Goal: Transaction & Acquisition: Purchase product/service

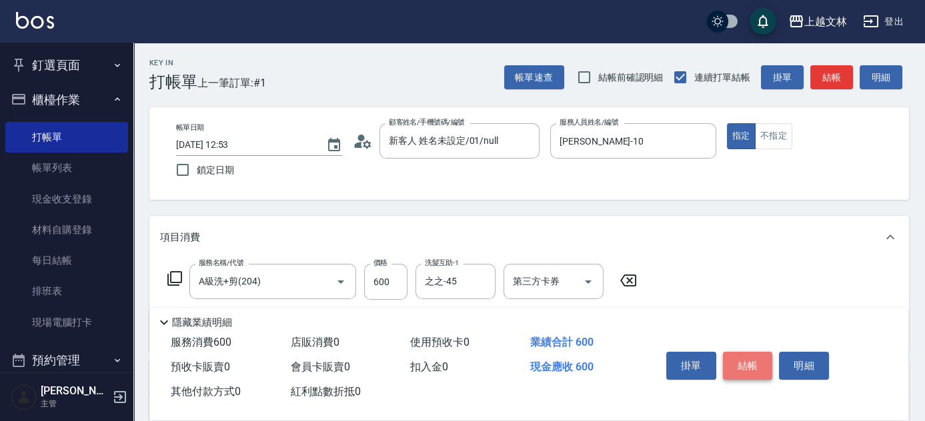
click at [755, 357] on button "結帳" at bounding box center [748, 366] width 50 height 28
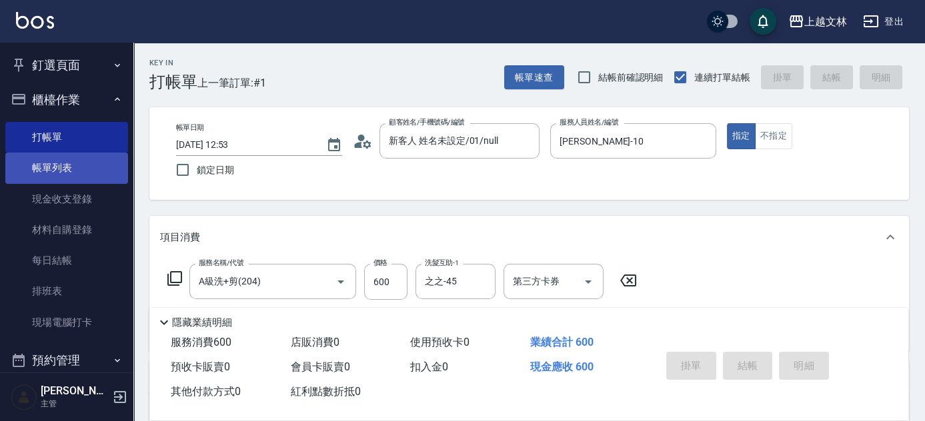
type input "[DATE] 13:37"
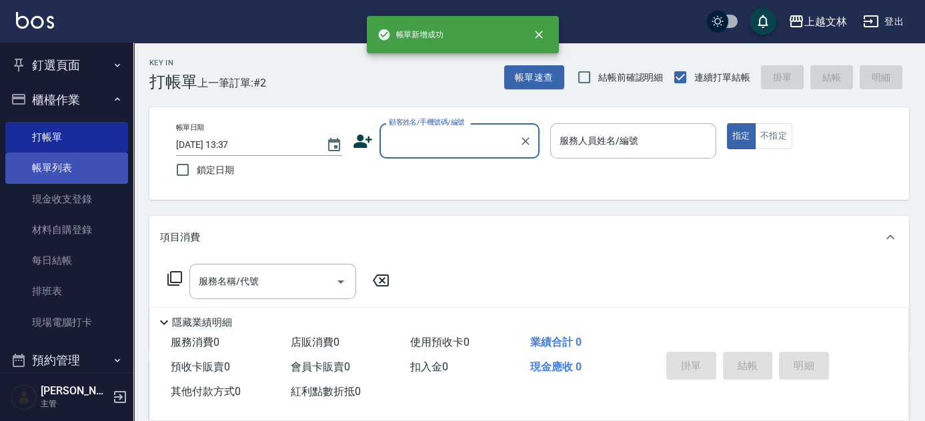
click at [69, 173] on link "帳單列表" at bounding box center [66, 168] width 123 height 31
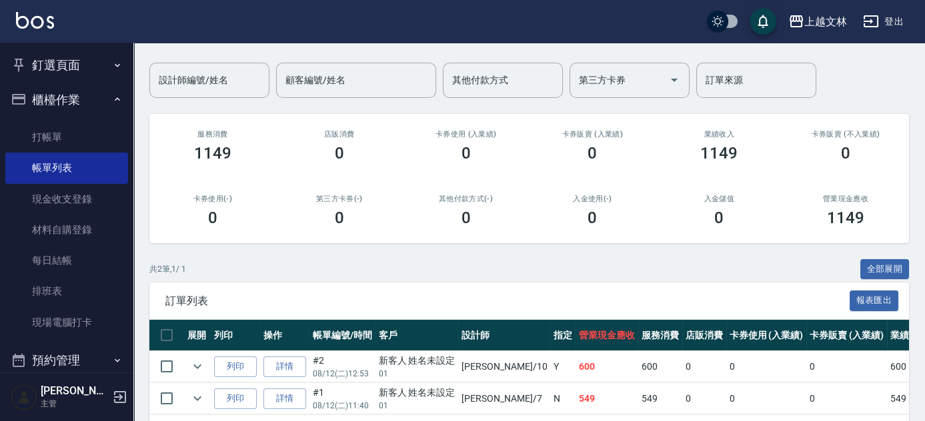
scroll to position [105, 0]
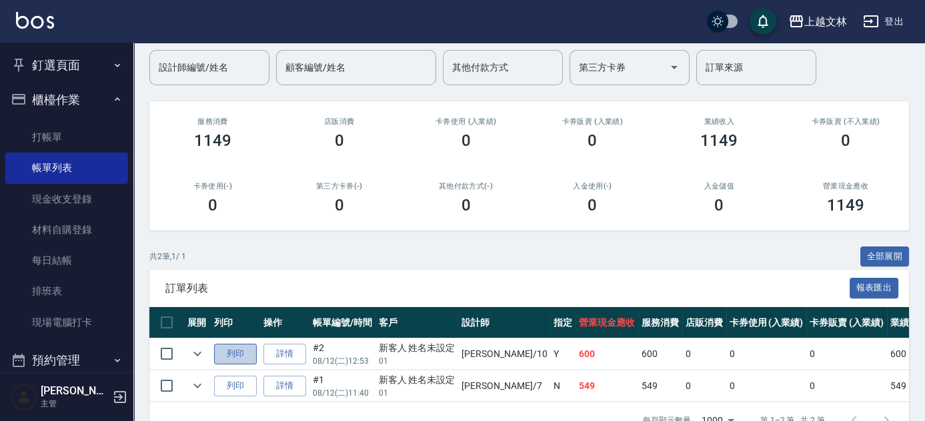
click at [219, 345] on button "列印" at bounding box center [235, 354] width 43 height 21
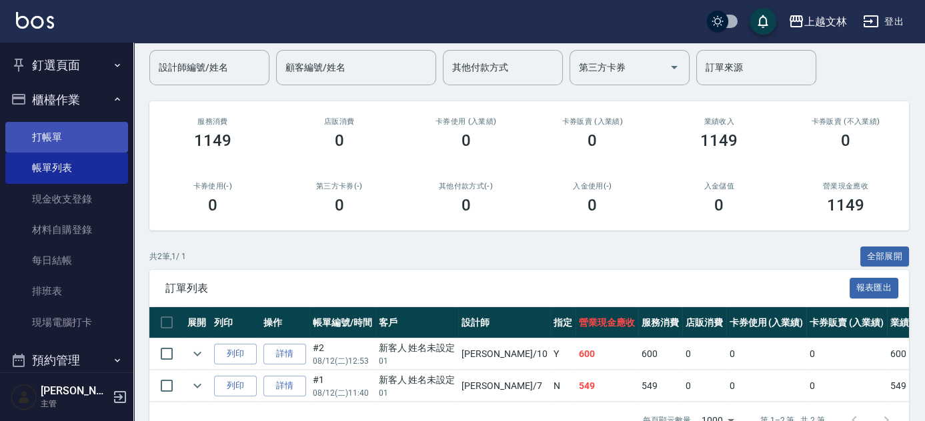
click at [36, 129] on link "打帳單" at bounding box center [66, 137] width 123 height 31
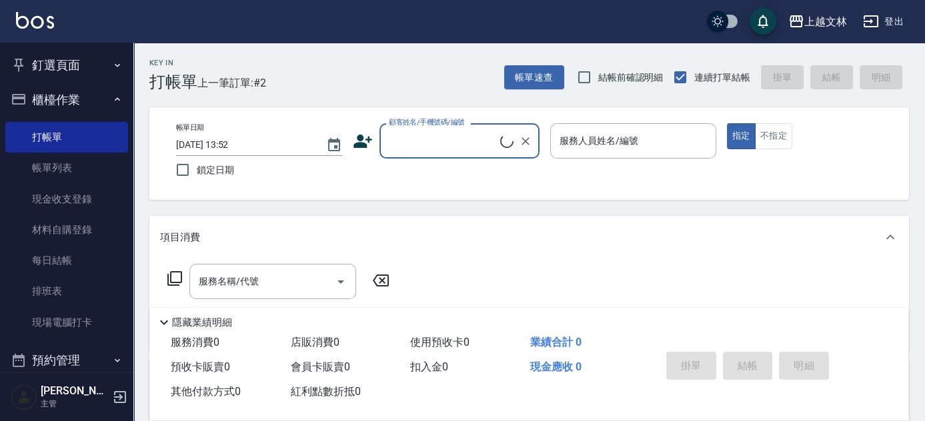
click at [414, 141] on input "顧客姓名/手機號碼/編號" at bounding box center [442, 140] width 115 height 23
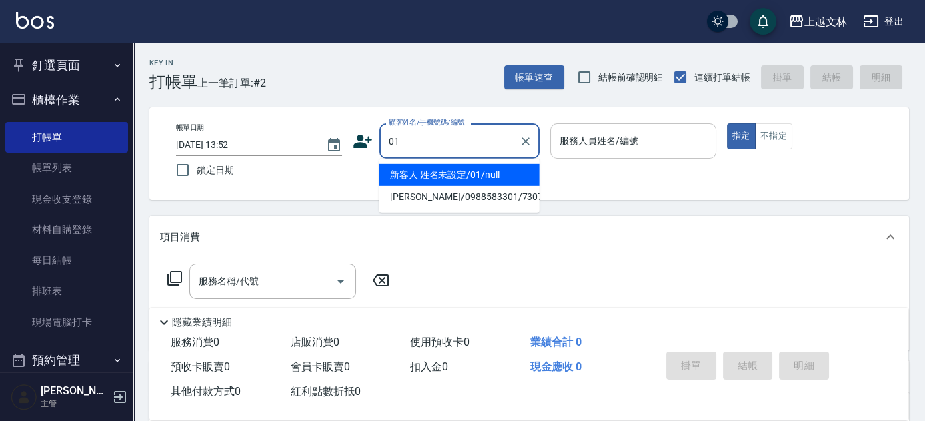
type input "新客人 姓名未設定/01/null"
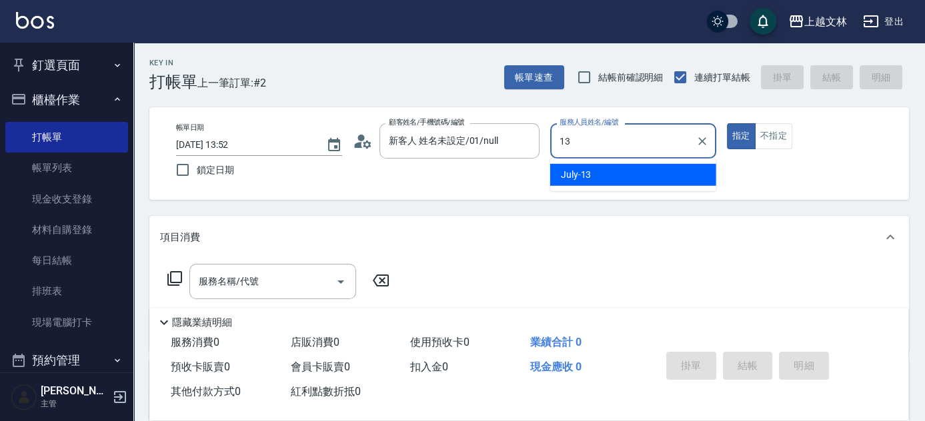
type input "July-13"
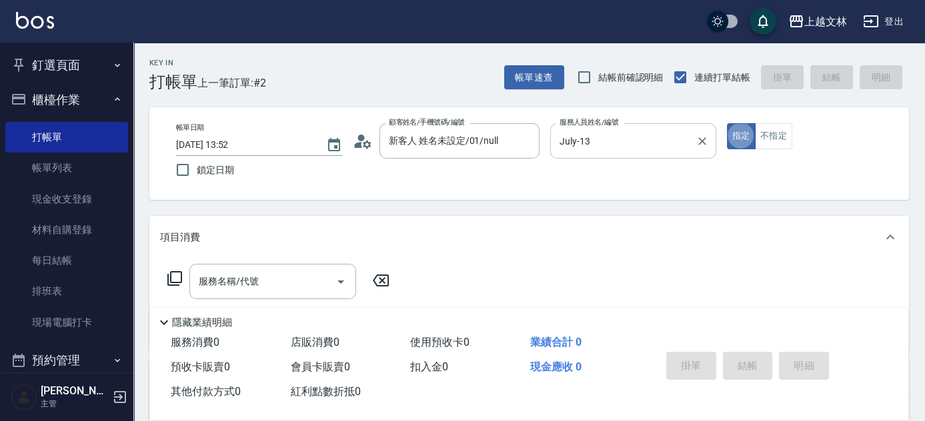
type button "true"
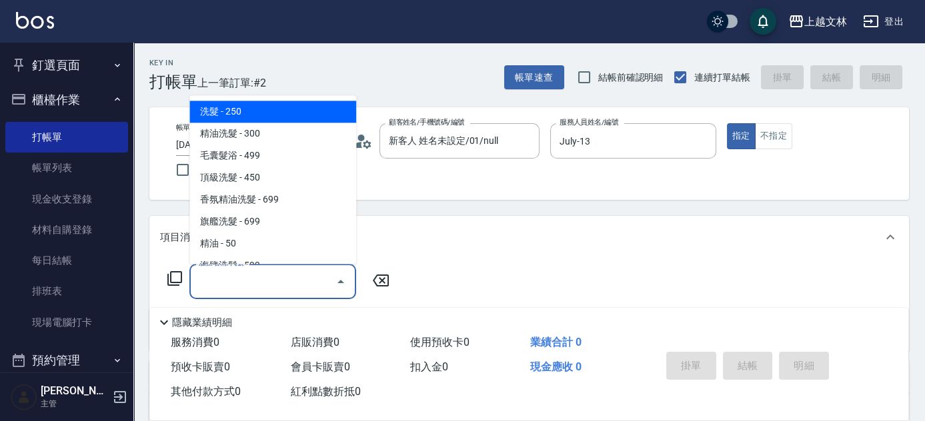
click at [225, 285] on input "服務名稱/代號" at bounding box center [262, 281] width 135 height 23
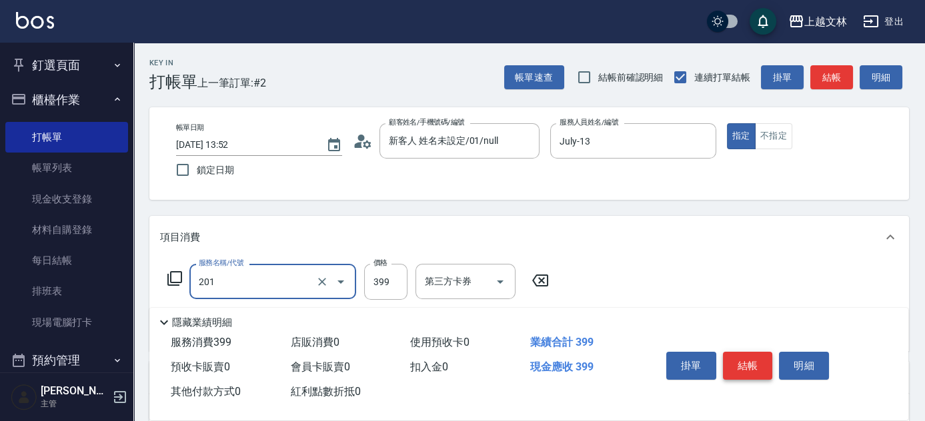
type input "B級單剪(201)"
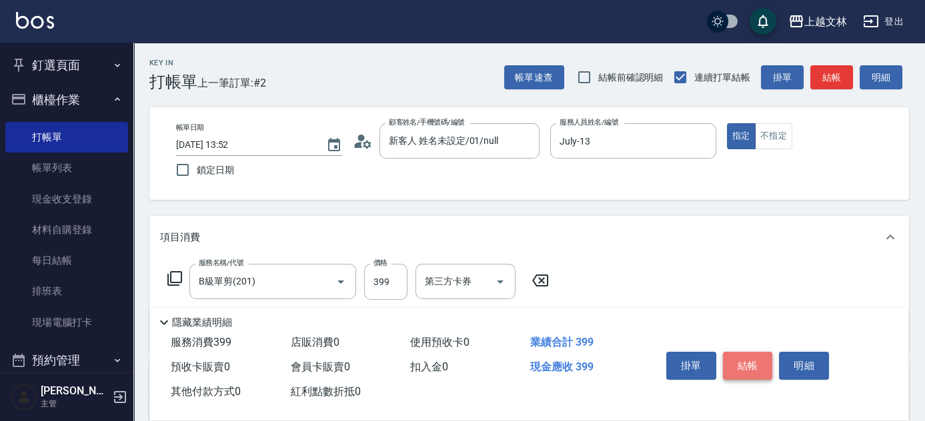
click at [764, 362] on button "結帳" at bounding box center [748, 366] width 50 height 28
